Goal: Navigation & Orientation: Find specific page/section

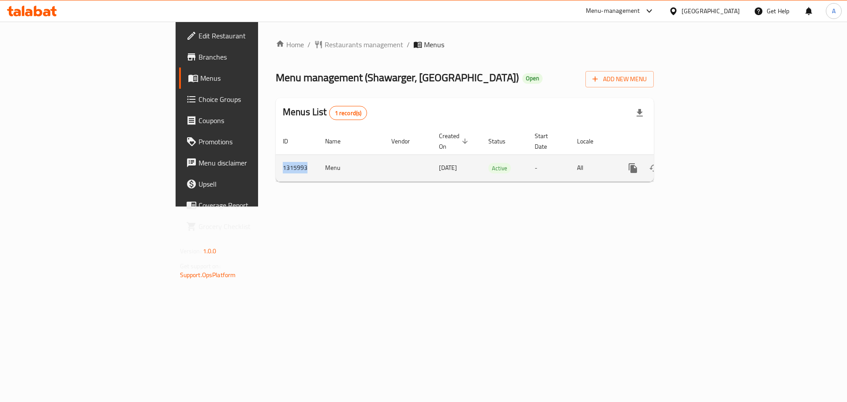
drag, startPoint x: 166, startPoint y: 155, endPoint x: 190, endPoint y: 165, distance: 25.9
click at [276, 165] on td "1315993" at bounding box center [297, 167] width 42 height 27
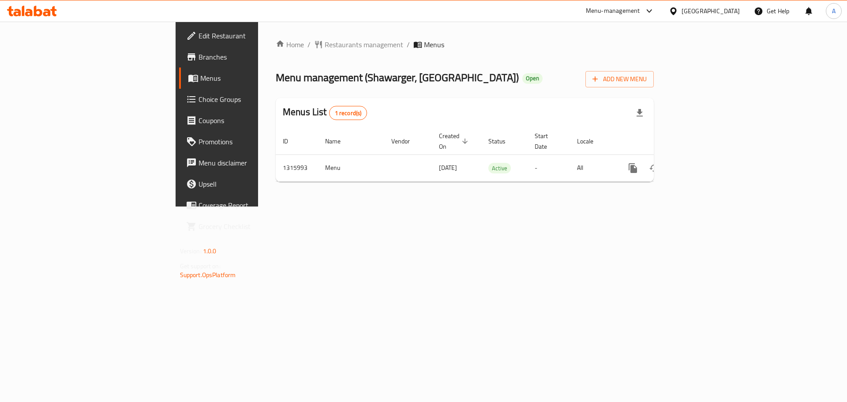
click at [258, 188] on div "Home / Restaurants management / Menus Menu management ( Shawarger, Alameen ) Op…" at bounding box center [464, 114] width 413 height 185
click at [276, 51] on div "Home / Restaurants management / Menus Menu management ( Shawarger, Alameen ) Op…" at bounding box center [465, 113] width 378 height 149
click at [325, 45] on span "Restaurants management" at bounding box center [364, 44] width 78 height 11
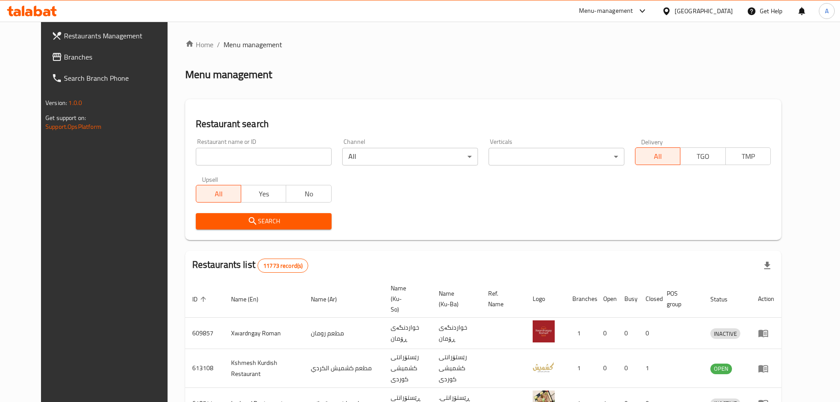
click at [64, 60] on span "Branches" at bounding box center [119, 57] width 110 height 11
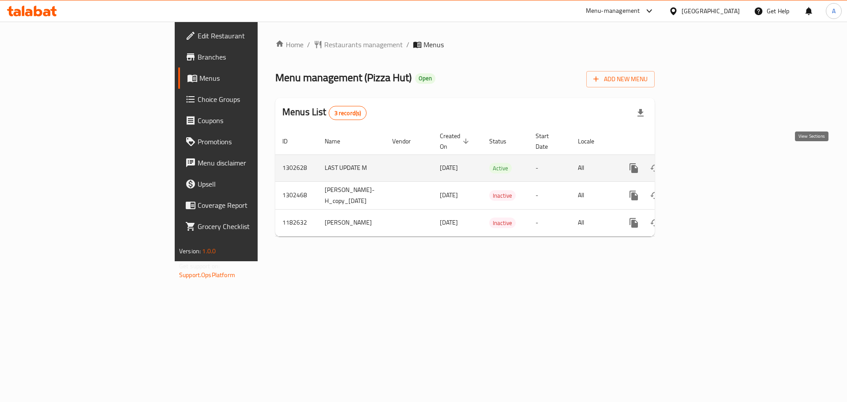
click at [701, 164] on icon "enhanced table" at bounding box center [697, 168] width 8 height 8
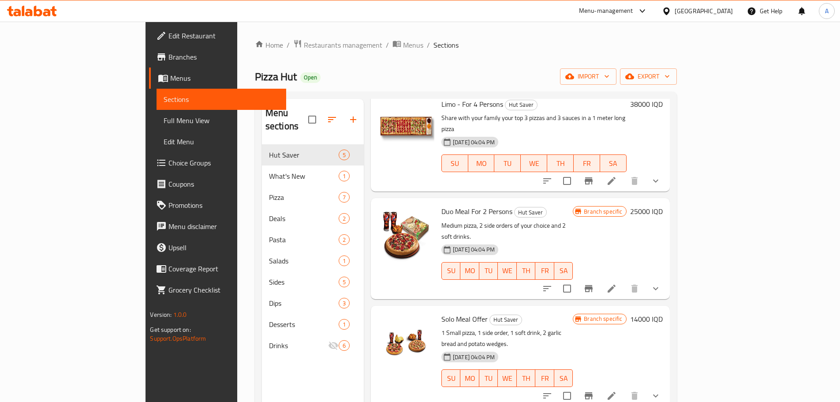
scroll to position [102, 0]
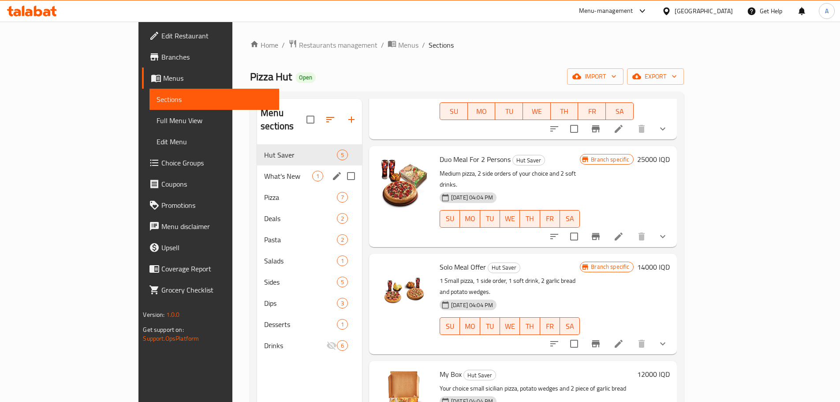
click at [257, 165] on div "What's New 1" at bounding box center [309, 175] width 105 height 21
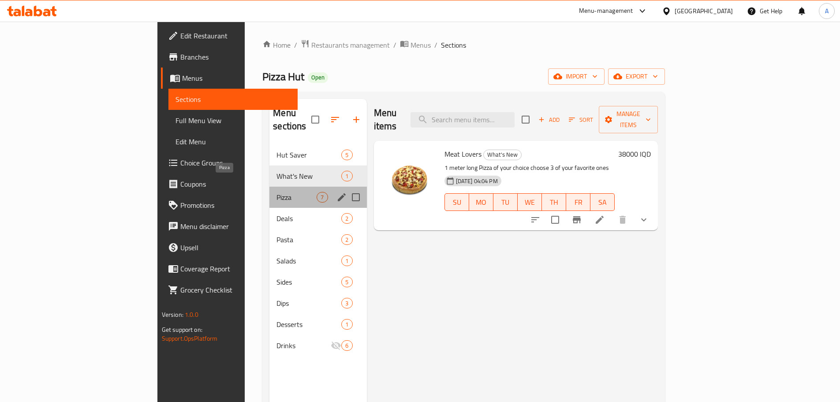
click at [276, 192] on span "Pizza" at bounding box center [296, 197] width 40 height 11
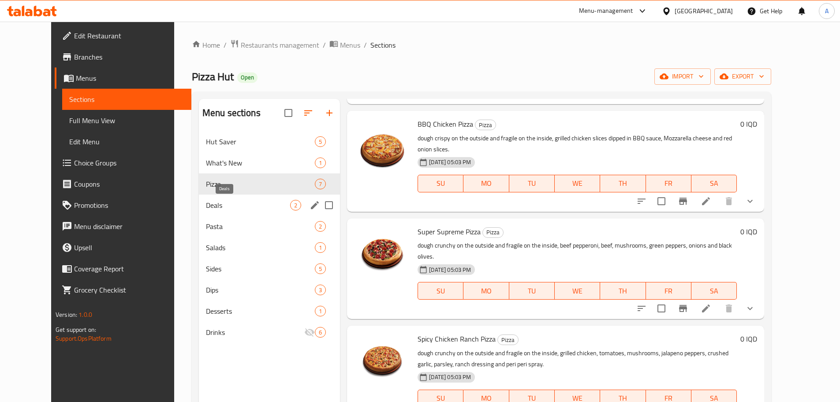
click at [224, 202] on span "Deals" at bounding box center [248, 205] width 84 height 11
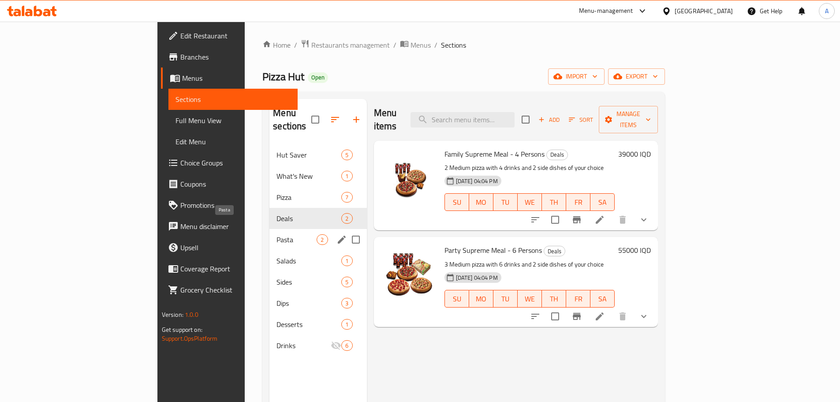
click at [276, 234] on span "Pasta" at bounding box center [296, 239] width 40 height 11
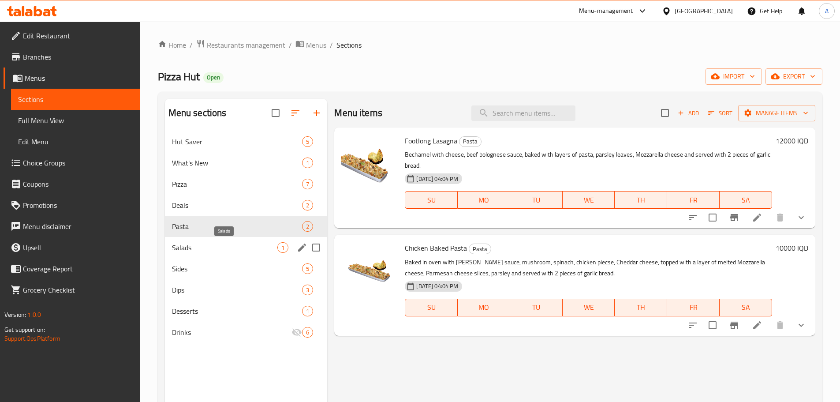
click at [224, 247] on span "Salads" at bounding box center [225, 247] width 106 height 11
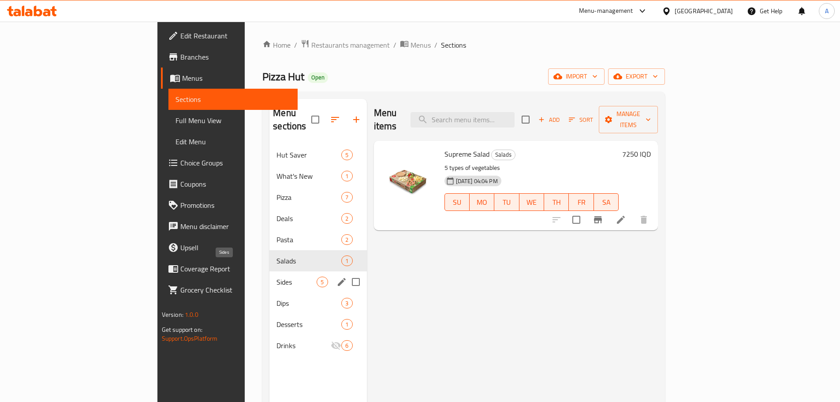
click at [276, 276] on span "Sides" at bounding box center [296, 281] width 40 height 11
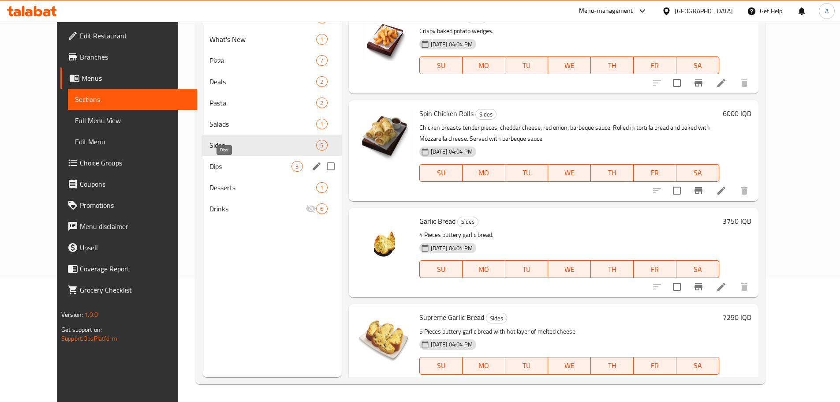
click at [231, 166] on span "Dips" at bounding box center [250, 166] width 82 height 11
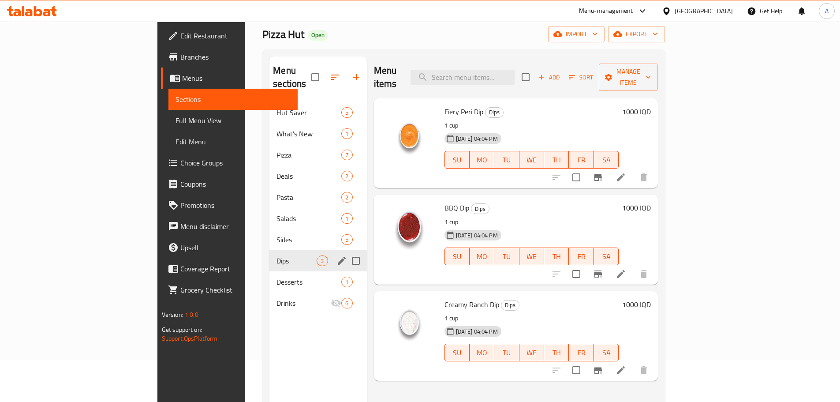
scroll to position [35, 0]
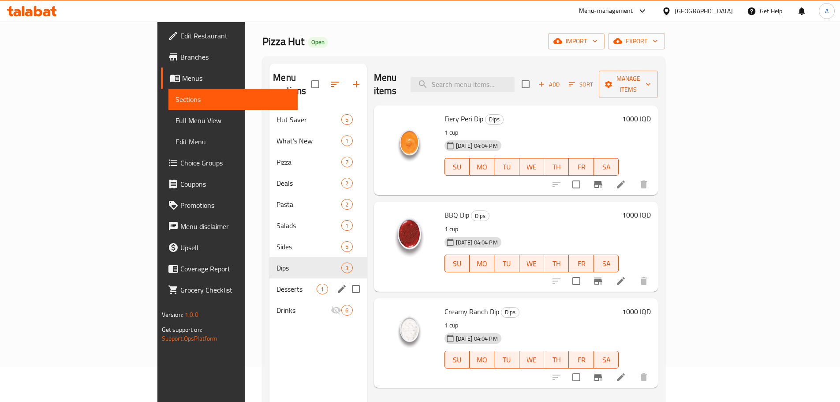
click at [269, 283] on div "Desserts 1" at bounding box center [317, 288] width 97 height 21
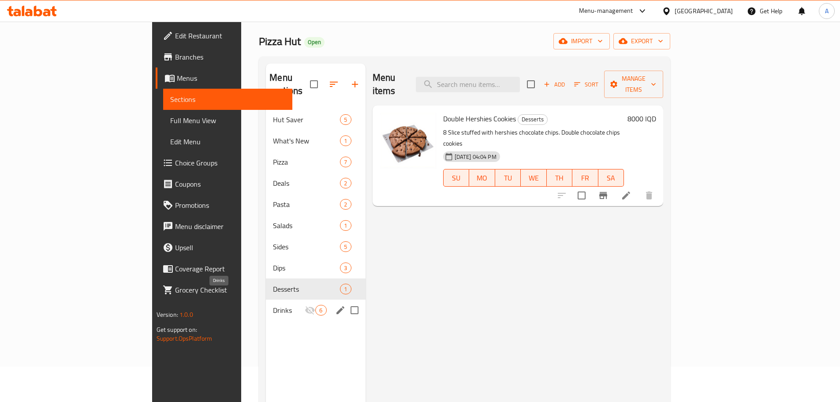
drag, startPoint x: 211, startPoint y: 297, endPoint x: 215, endPoint y: 291, distance: 7.3
click at [273, 305] on span "Drinks" at bounding box center [289, 310] width 32 height 11
